Goal: Task Accomplishment & Management: Use online tool/utility

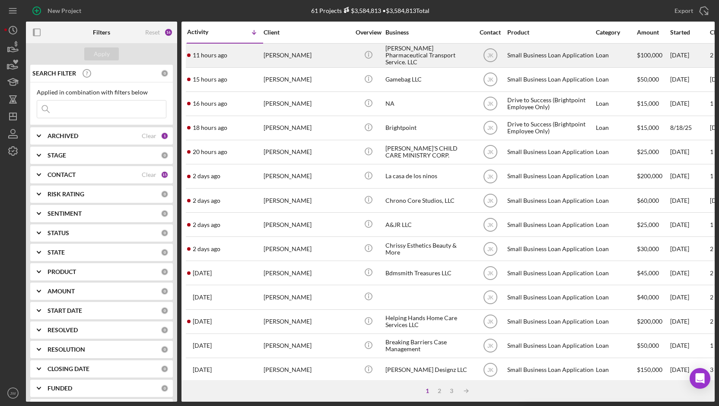
click at [421, 52] on div "[PERSON_NAME] Pharmaceutical Transport Service. LLC" at bounding box center [428, 55] width 86 height 23
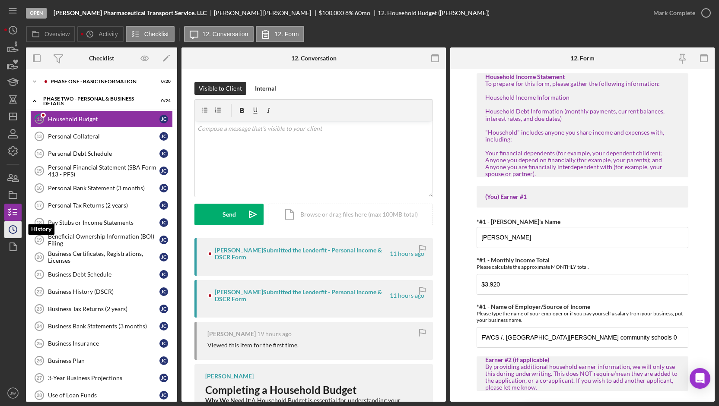
click at [10, 226] on icon "Icon/History" at bounding box center [13, 230] width 22 height 22
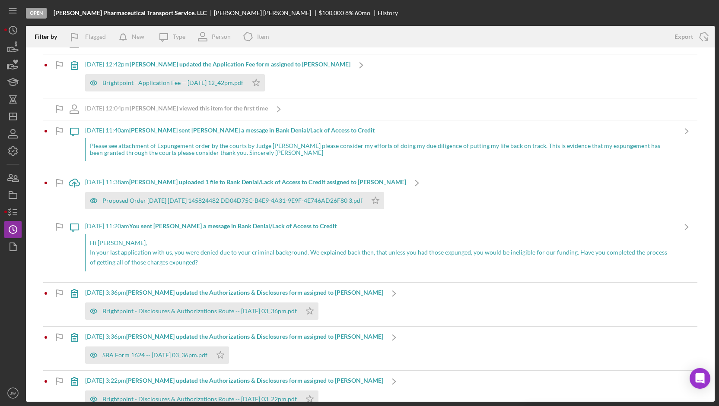
scroll to position [153, 0]
click at [96, 201] on icon "button" at bounding box center [93, 199] width 17 height 17
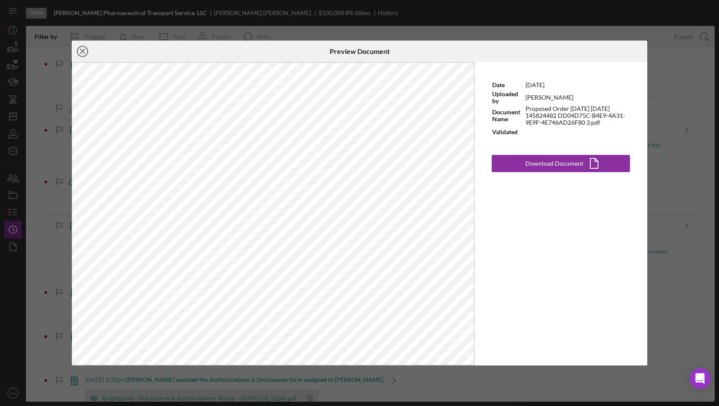
click at [82, 56] on icon "Icon/Close" at bounding box center [83, 52] width 22 height 22
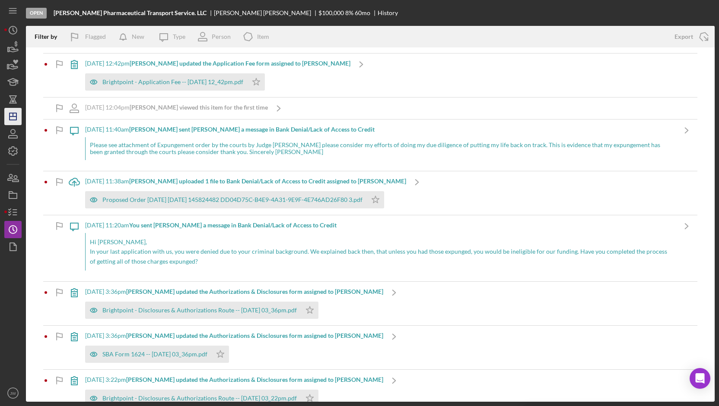
click at [12, 120] on polygon "button" at bounding box center [12, 116] width 7 height 7
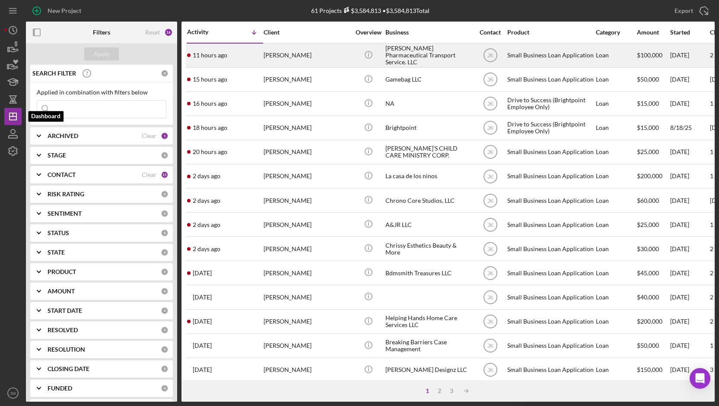
click at [207, 59] on div "11 hours ago [PERSON_NAME]" at bounding box center [225, 55] width 76 height 23
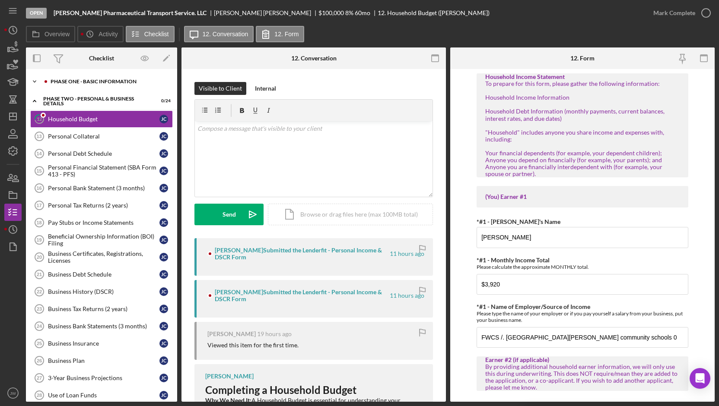
click at [38, 82] on icon "Icon/Expander" at bounding box center [34, 81] width 17 height 17
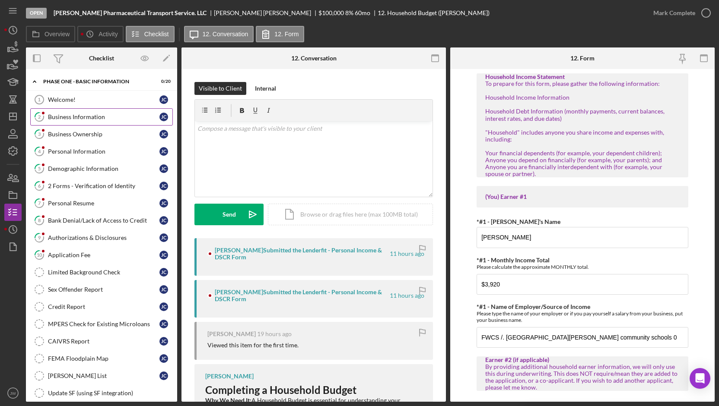
click at [42, 118] on icon at bounding box center [39, 117] width 9 height 9
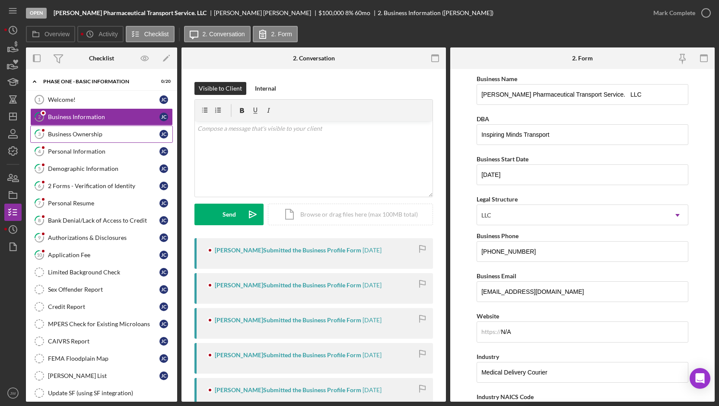
click at [46, 133] on icon "3" at bounding box center [39, 134] width 22 height 22
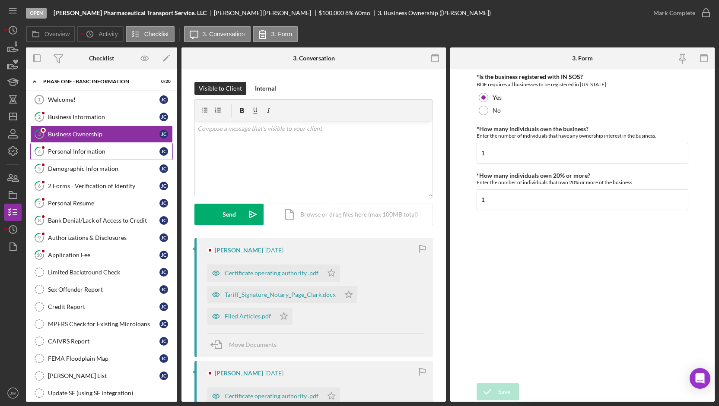
click at [46, 151] on icon "4" at bounding box center [39, 152] width 22 height 22
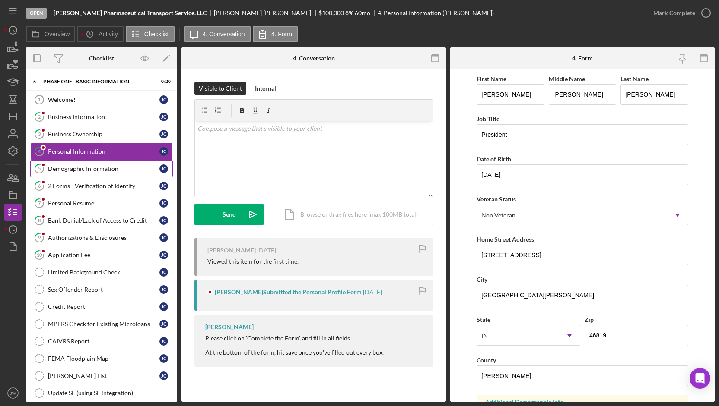
click at [45, 173] on icon "5" at bounding box center [39, 169] width 22 height 22
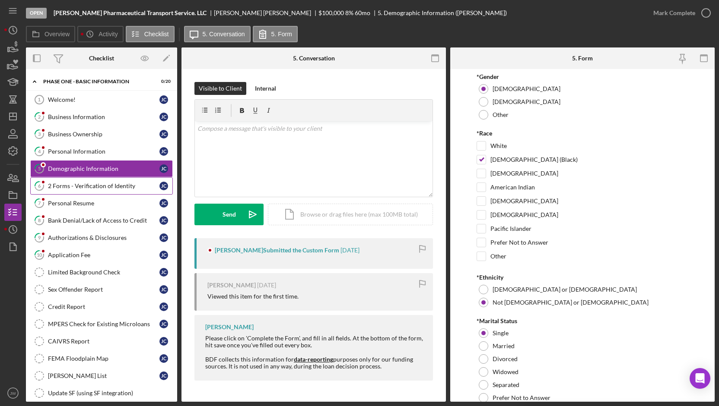
click at [43, 189] on icon "6" at bounding box center [39, 186] width 22 height 22
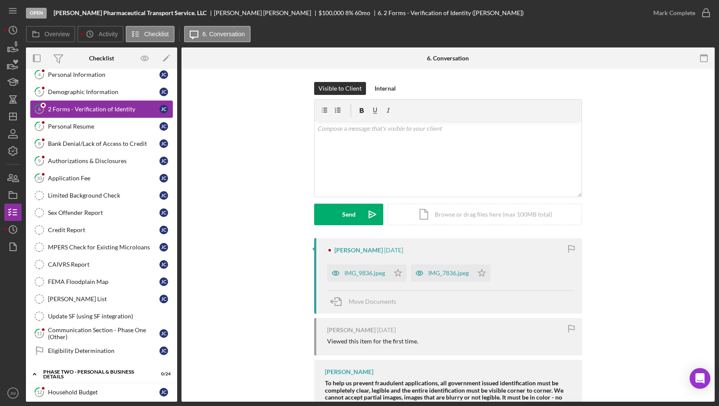
scroll to position [78, 0]
click at [45, 179] on icon "10" at bounding box center [39, 178] width 22 height 22
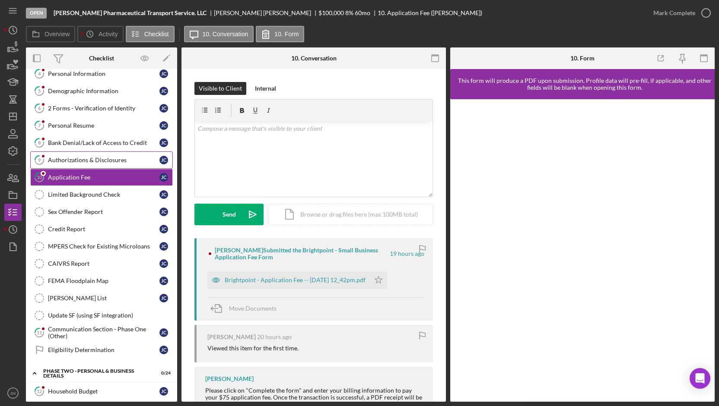
click at [50, 166] on link "9 Authorizations & Disclosures [PERSON_NAME]" at bounding box center [101, 160] width 142 height 17
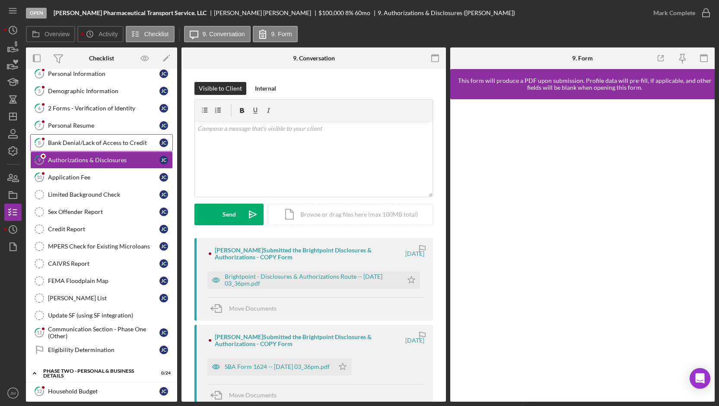
click at [41, 143] on icon "8" at bounding box center [39, 143] width 22 height 22
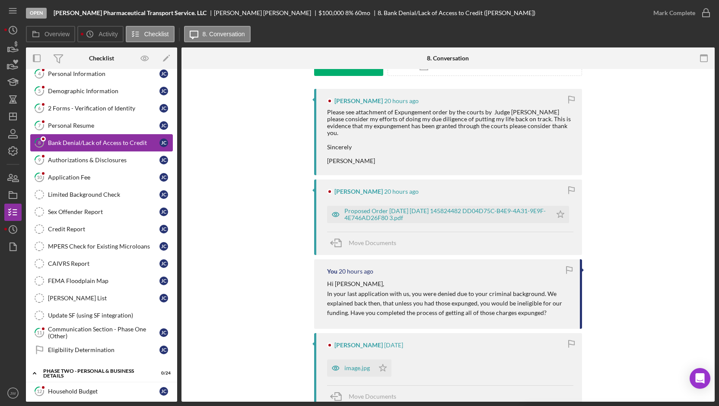
scroll to position [149, 0]
click at [51, 328] on div "Communication Section - Phase One (Other)" at bounding box center [103, 333] width 111 height 14
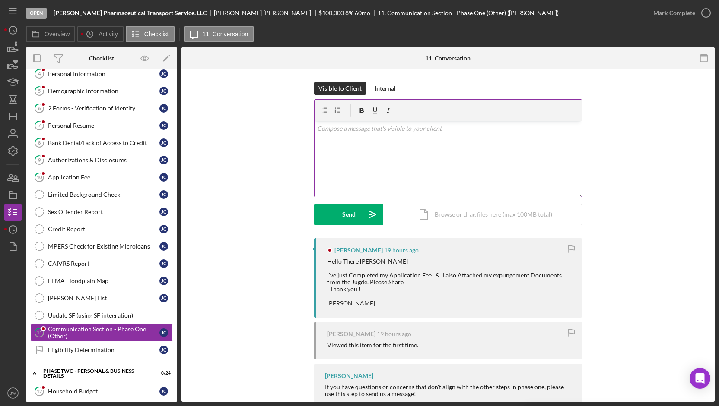
click at [339, 159] on div "v Color teal Color pink Remove color Add row above Add row below Add column bef…" at bounding box center [447, 159] width 267 height 76
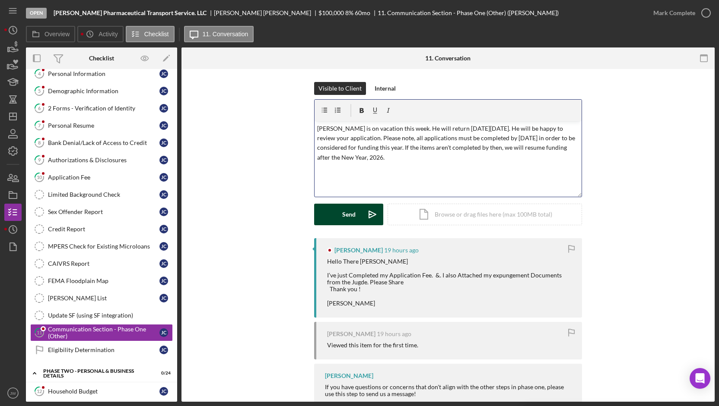
click at [339, 217] on button "Send Icon/icon-invite-send" at bounding box center [348, 215] width 69 height 22
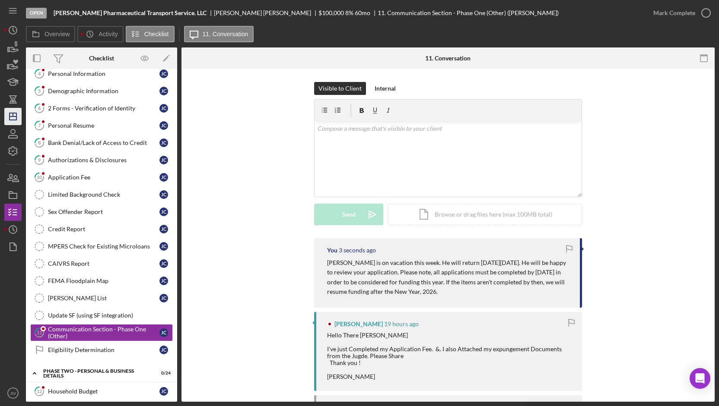
click at [9, 117] on icon "Icon/Dashboard" at bounding box center [13, 117] width 22 height 22
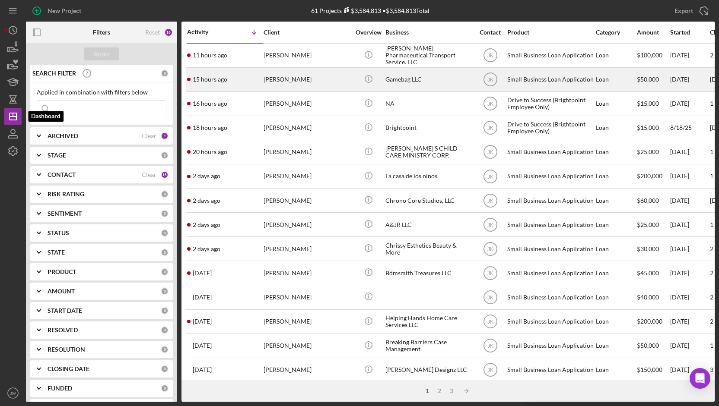
click at [260, 89] on div "15 hours ago [PERSON_NAME]" at bounding box center [225, 79] width 76 height 23
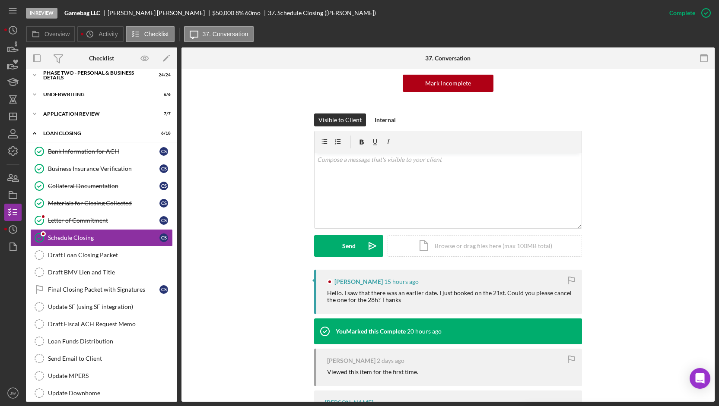
scroll to position [88, 0]
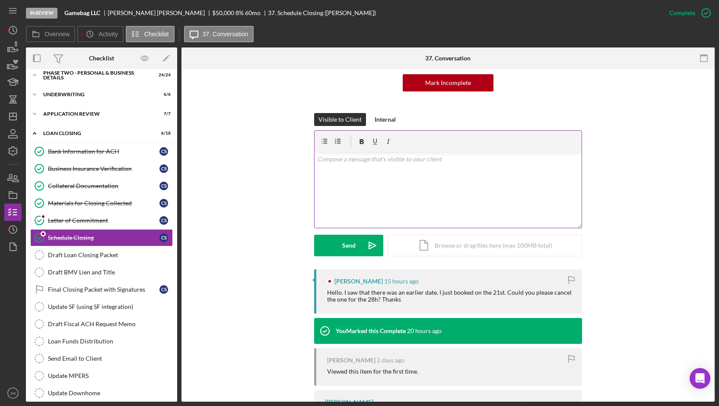
click at [359, 176] on div "v Color teal Color pink Remove color Add row above Add row below Add column bef…" at bounding box center [447, 190] width 267 height 76
click at [11, 120] on polygon "button" at bounding box center [12, 116] width 7 height 7
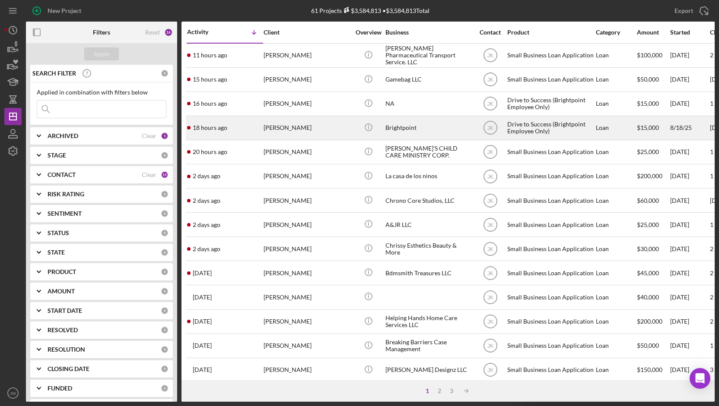
click at [202, 131] on div "18 hours ago [PERSON_NAME]" at bounding box center [225, 128] width 76 height 23
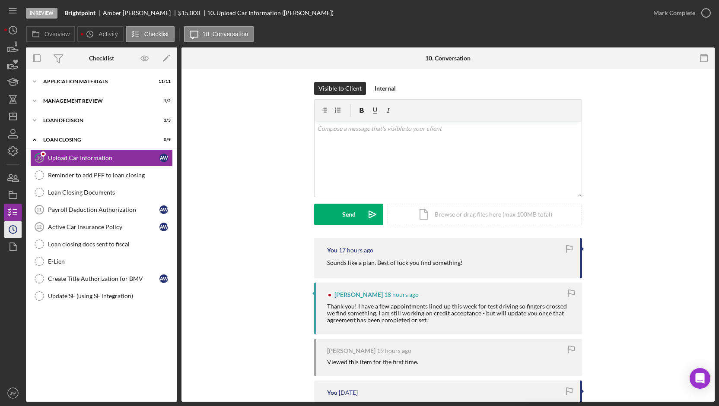
click at [14, 235] on icon "Icon/History" at bounding box center [13, 230] width 22 height 22
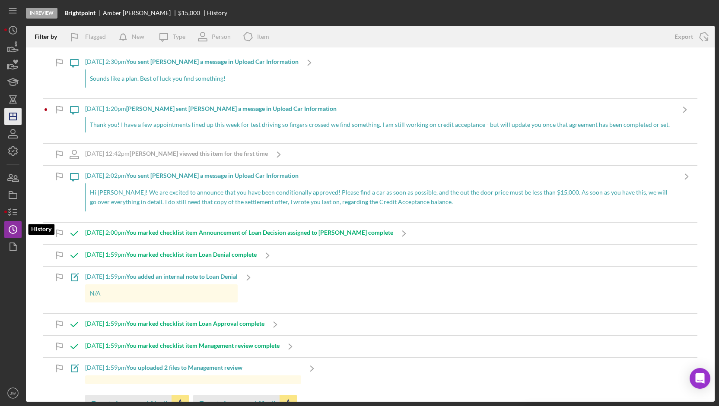
click at [9, 117] on polygon "button" at bounding box center [12, 116] width 7 height 7
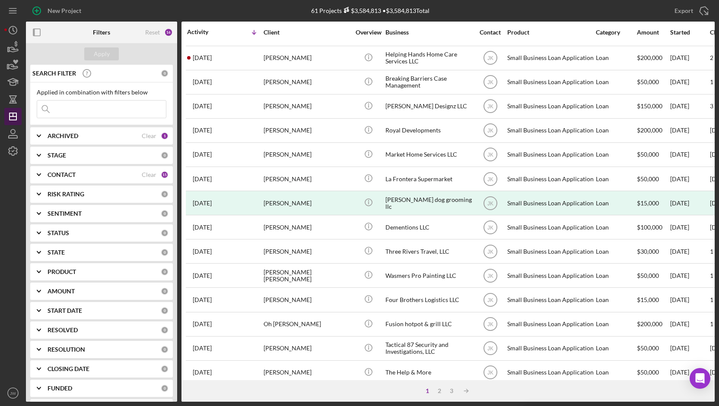
scroll to position [272, 0]
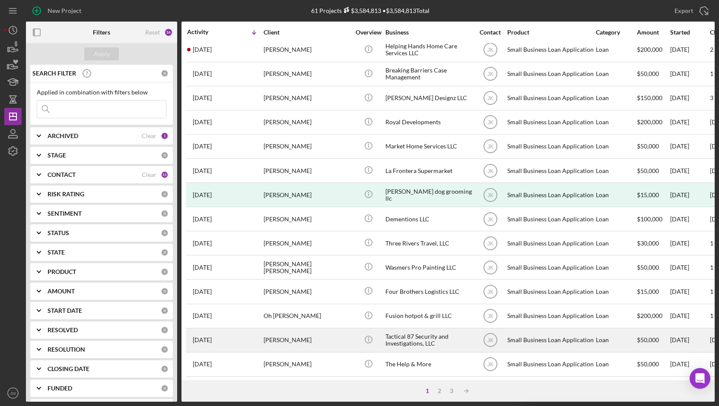
click at [401, 329] on div "Tactical 87 Security and Investigations, LLC" at bounding box center [428, 340] width 86 height 23
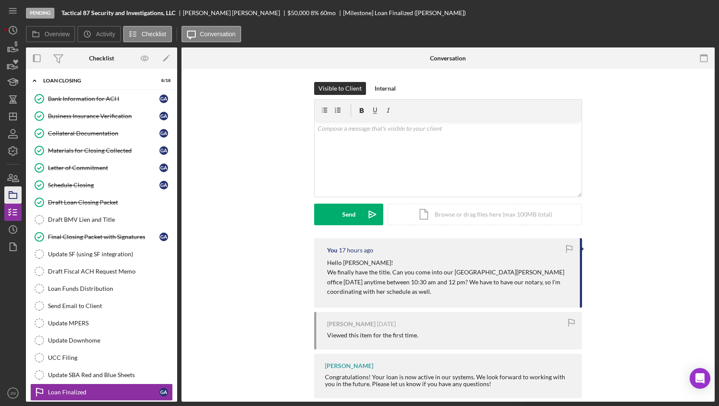
scroll to position [80, 0]
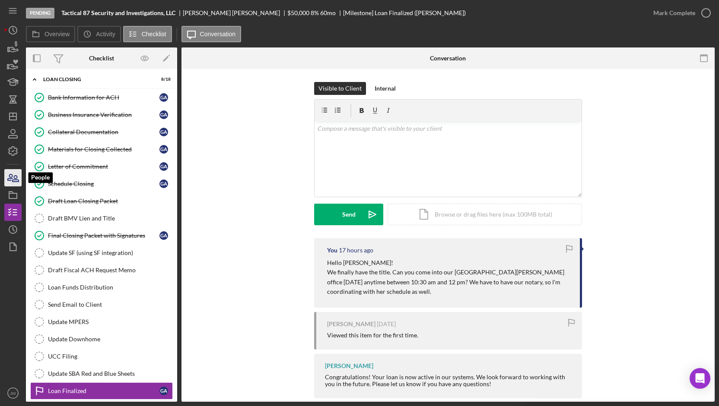
click at [10, 180] on icon "button" at bounding box center [13, 178] width 22 height 22
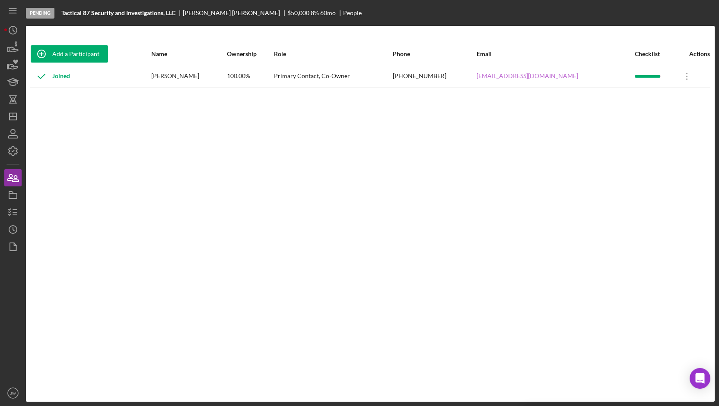
click at [537, 77] on link "[EMAIL_ADDRESS][DOMAIN_NAME]" at bounding box center [526, 76] width 101 height 7
